Goal: Information Seeking & Learning: Learn about a topic

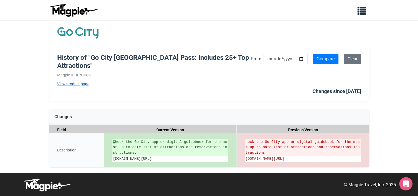
scroll to position [6, 0]
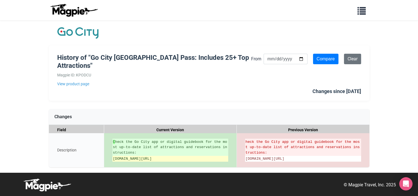
click at [145, 156] on li "[DOMAIN_NAME][URL]" at bounding box center [170, 159] width 116 height 6
drag, startPoint x: 145, startPoint y: 156, endPoint x: 161, endPoint y: 159, distance: 16.6
click at [161, 159] on li "[DOMAIN_NAME][URL]" at bounding box center [170, 159] width 116 height 6
drag, startPoint x: 113, startPoint y: 153, endPoint x: 116, endPoint y: 157, distance: 4.9
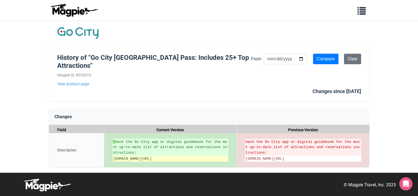
click at [116, 157] on li "[DOMAIN_NAME][URL]" at bounding box center [170, 159] width 116 height 6
click at [113, 156] on span "[DOMAIN_NAME][URL]" at bounding box center [132, 158] width 39 height 4
drag, startPoint x: 113, startPoint y: 153, endPoint x: 220, endPoint y: 153, distance: 107.2
click at [152, 156] on span "[DOMAIN_NAME][URL]" at bounding box center [132, 158] width 39 height 4
copy span "[DOMAIN_NAME][URL]"
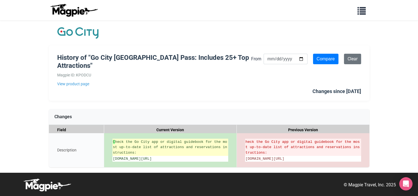
click at [190, 142] on ins "C heck the Go City app or digital guidebook for the most up-to-date list of att…" at bounding box center [170, 147] width 115 height 16
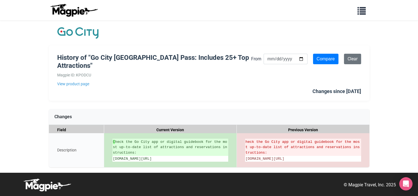
scroll to position [0, 0]
click at [76, 85] on link "View product page" at bounding box center [154, 84] width 194 height 6
